Goal: Find specific page/section: Find specific page/section

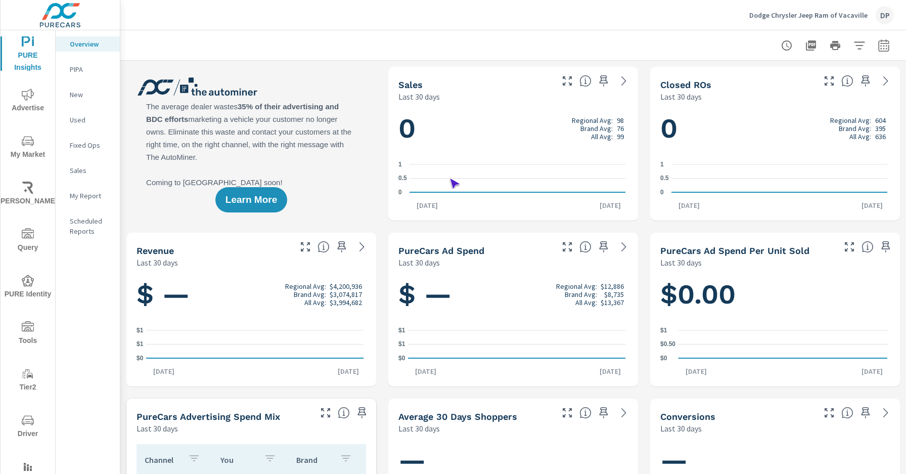
scroll to position [1, 0]
click at [26, 427] on span "Driver" at bounding box center [28, 427] width 49 height 26
